Goal: Task Accomplishment & Management: Manage account settings

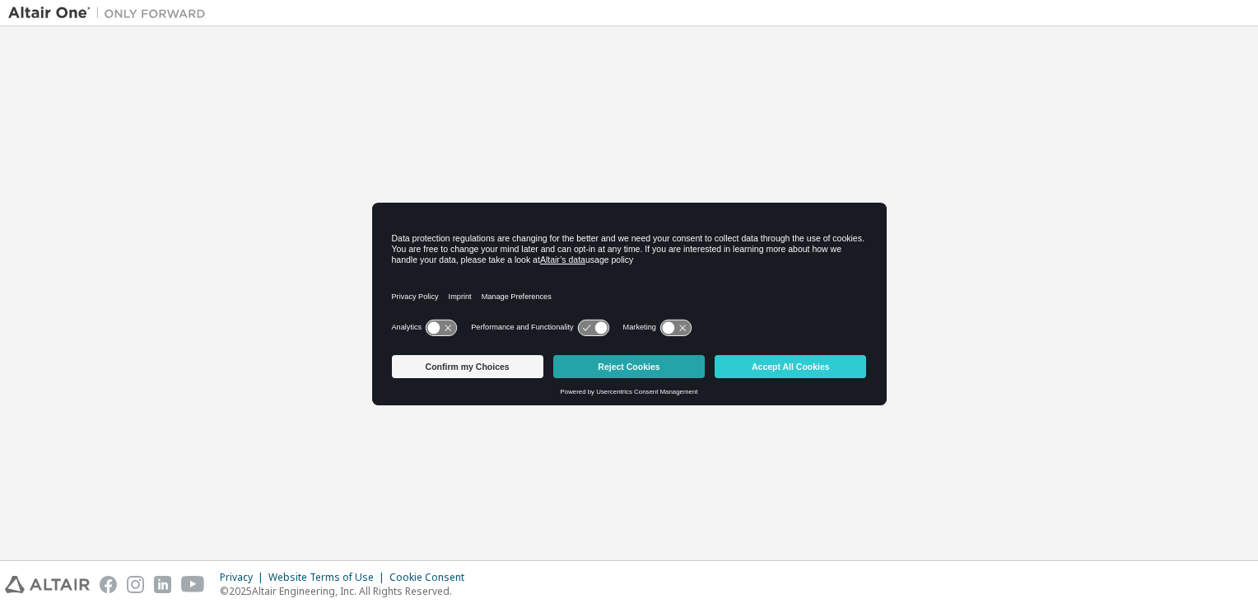
click at [652, 369] on button "Reject Cookies" at bounding box center [628, 366] width 151 height 23
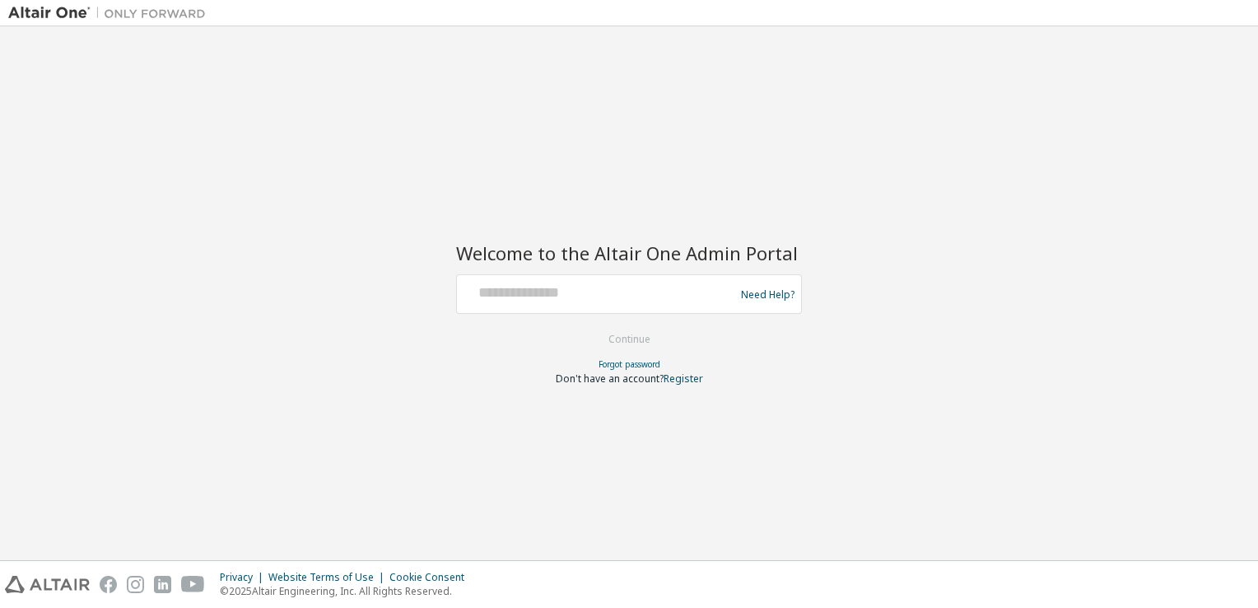
click at [607, 312] on div "Need Help?" at bounding box center [629, 294] width 346 height 40
click at [601, 305] on div at bounding box center [597, 293] width 269 height 31
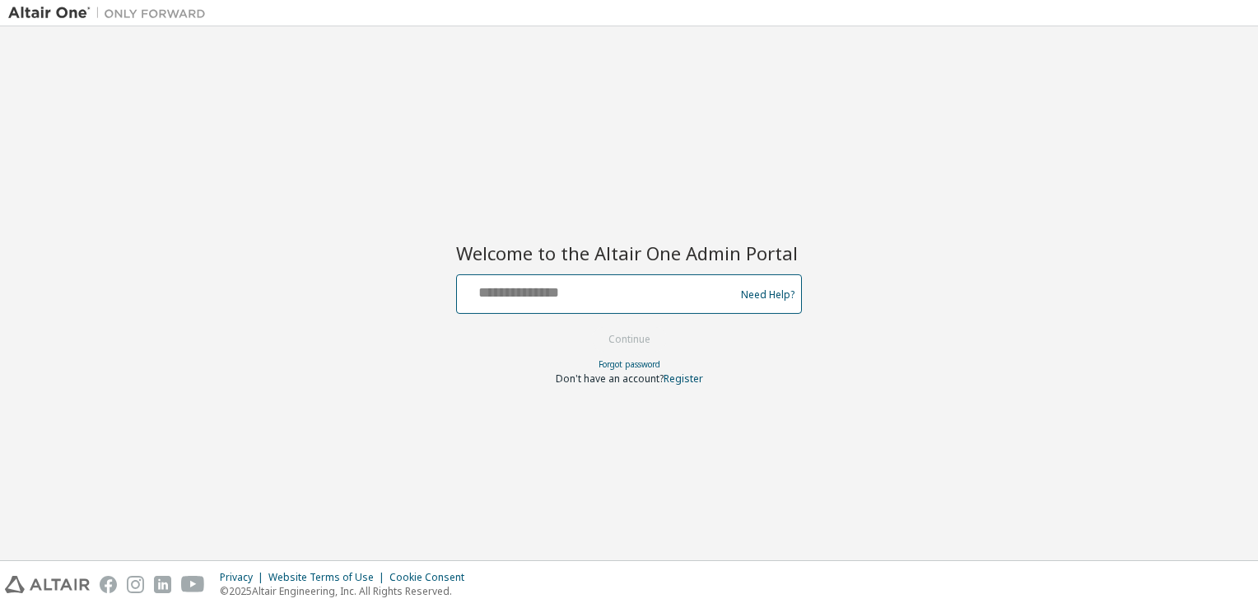
click at [587, 291] on input "text" at bounding box center [597, 290] width 269 height 24
type input "**********"
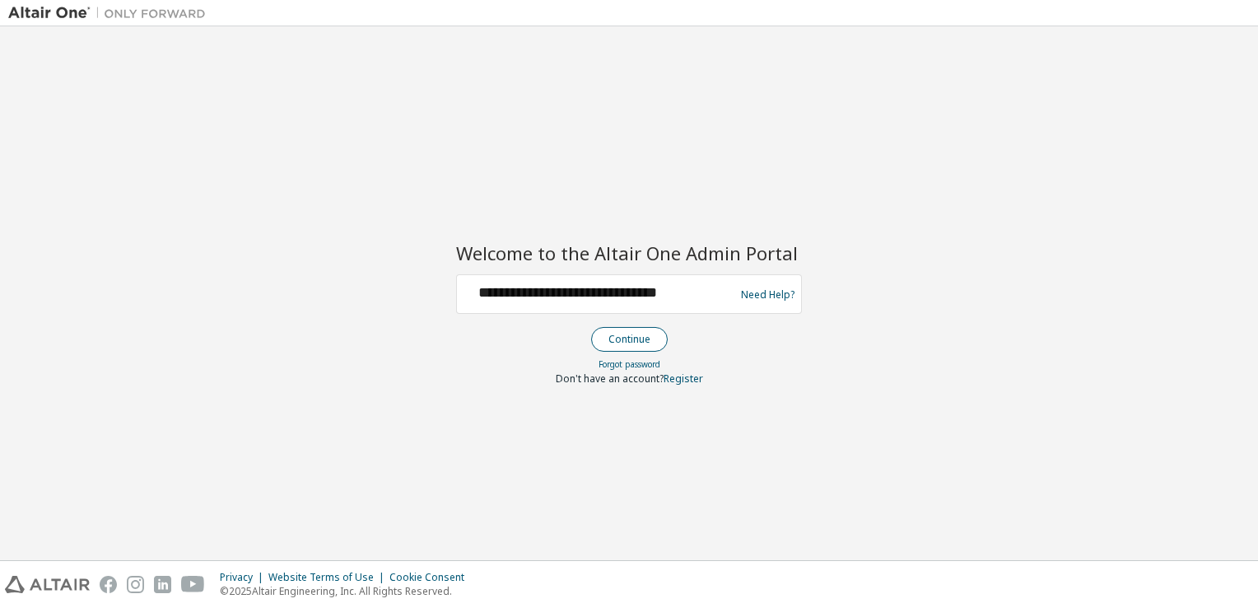
click at [632, 339] on button "Continue" at bounding box center [629, 339] width 77 height 25
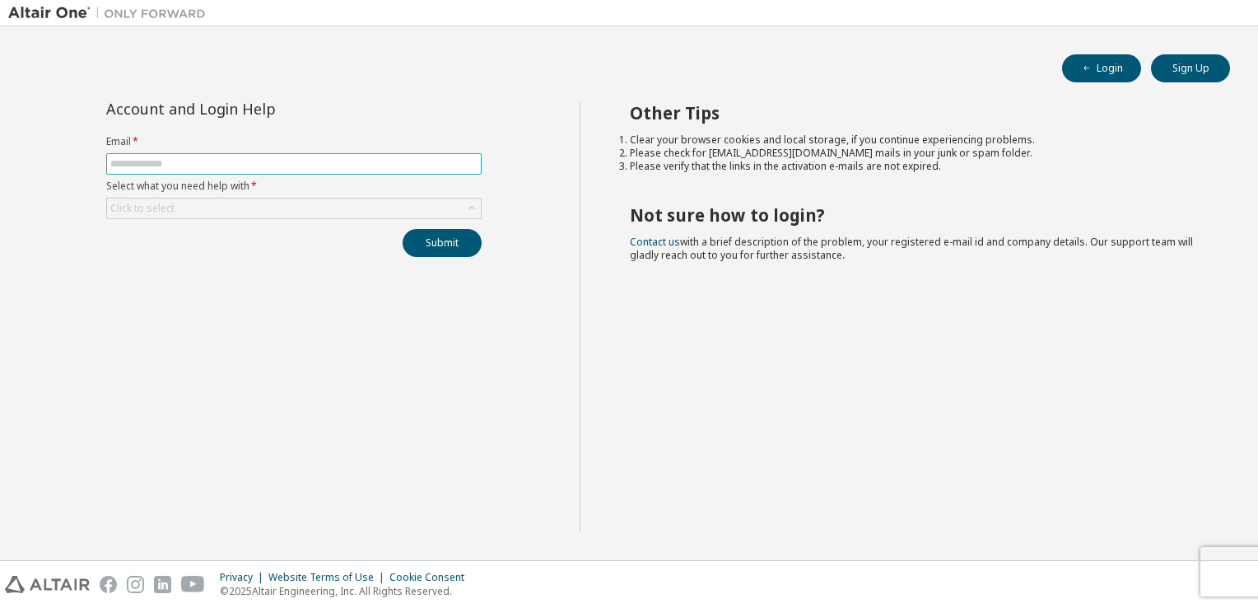
click at [184, 157] on input "text" at bounding box center [293, 163] width 367 height 13
type input "**********"
click at [192, 212] on div "Click to select" at bounding box center [294, 208] width 374 height 20
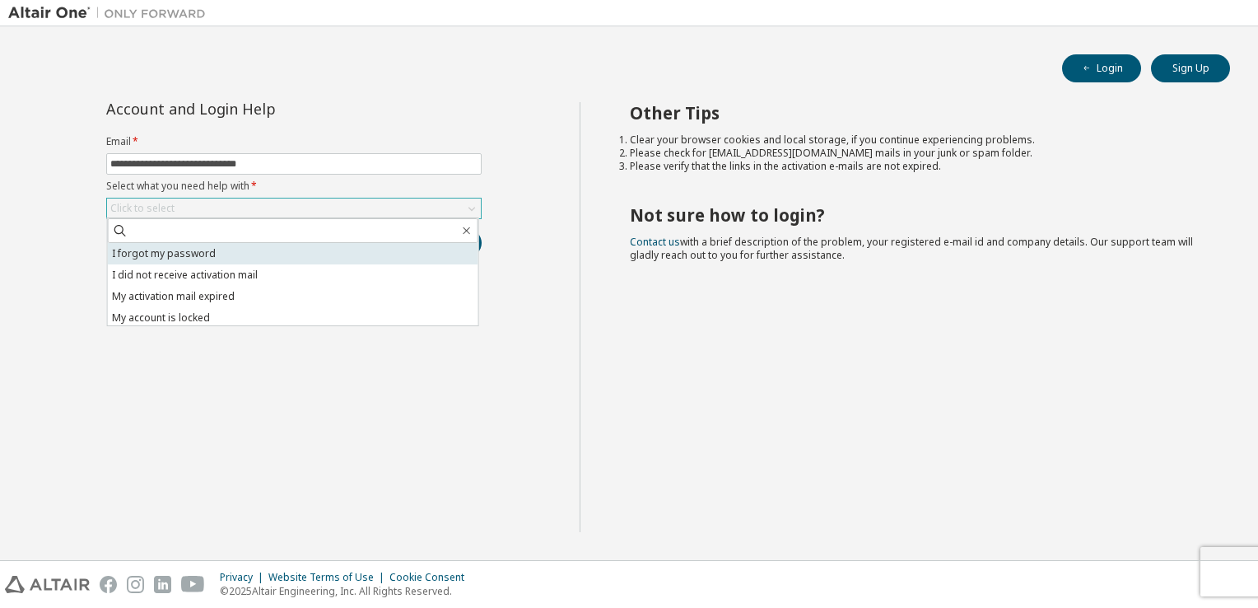
click at [214, 252] on li "I forgot my password" at bounding box center [293, 253] width 370 height 21
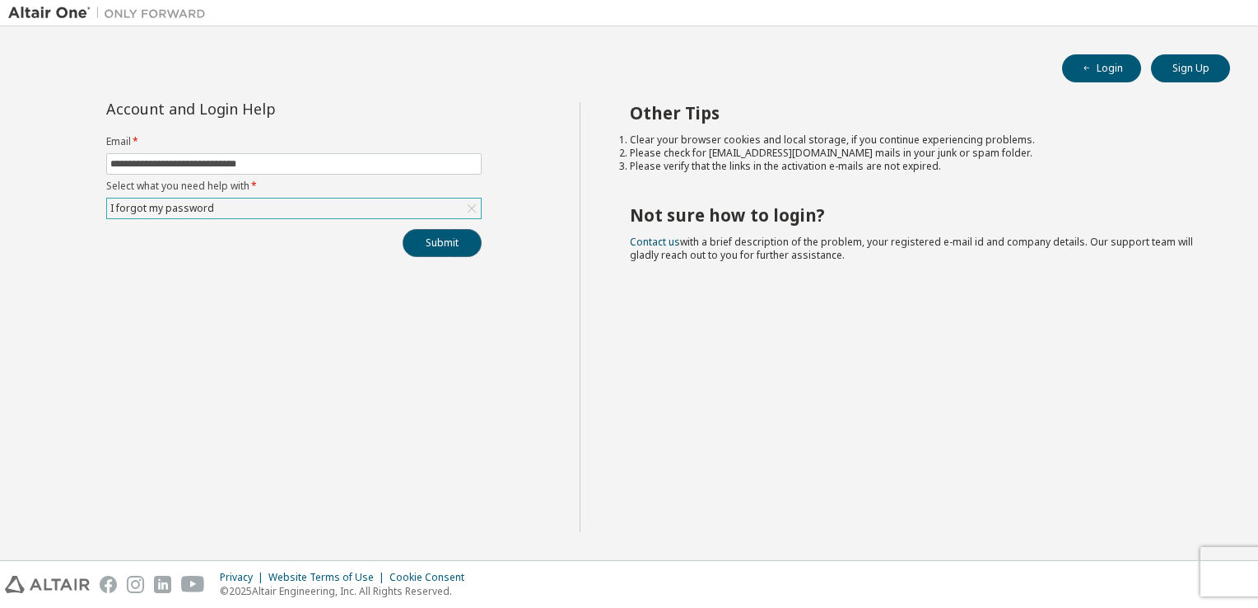
click at [435, 235] on button "Submit" at bounding box center [442, 243] width 79 height 28
